Goal: Task Accomplishment & Management: Complete application form

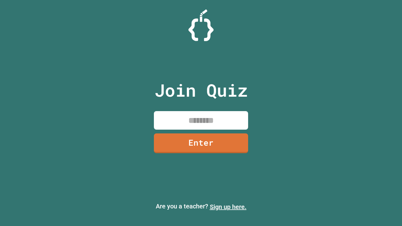
click at [228, 207] on link "Sign up here." at bounding box center [228, 207] width 37 height 8
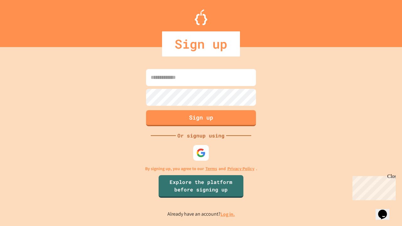
click at [228, 214] on link "Log in." at bounding box center [228, 214] width 14 height 7
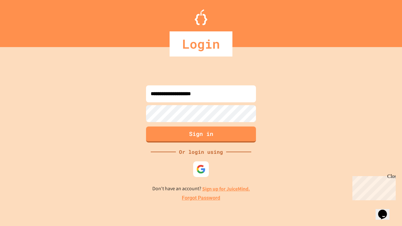
type input "**********"
